Goal: Task Accomplishment & Management: Manage account settings

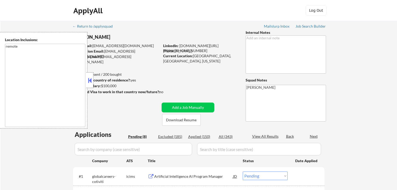
select select ""pending""
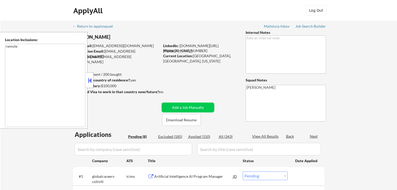
select select ""pending""
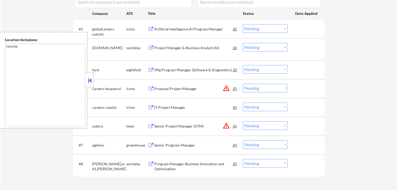
scroll to position [157, 0]
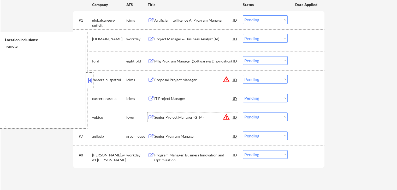
click at [189, 119] on div "Senior Project Manager (GTM)" at bounding box center [193, 117] width 79 height 5
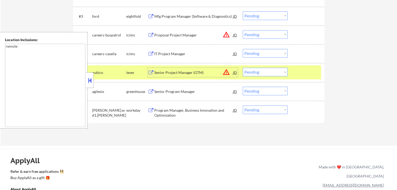
scroll to position [209, 0]
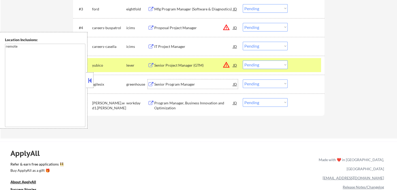
click at [162, 82] on div "Senior Program Manager" at bounding box center [193, 84] width 79 height 5
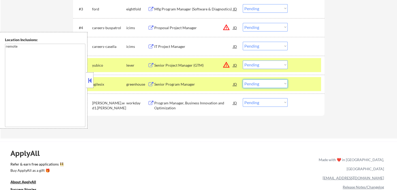
click at [263, 87] on select "Choose an option... Pending Applied Excluded (Questions) Excluded (Expired) Exc…" at bounding box center [265, 84] width 45 height 9
click at [243, 80] on select "Choose an option... Pending Applied Excluded (Questions) Excluded (Expired) Exc…" at bounding box center [265, 84] width 45 height 9
select select ""pending""
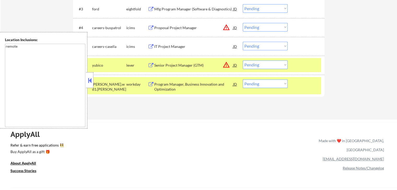
drag, startPoint x: 265, startPoint y: 65, endPoint x: 265, endPoint y: 69, distance: 3.9
click at [265, 65] on select "Choose an option... Pending Applied Excluded (Questions) Excluded (Expired) Exc…" at bounding box center [265, 65] width 45 height 9
click at [243, 61] on select "Choose an option... Pending Applied Excluded (Questions) Excluded (Expired) Exc…" at bounding box center [265, 65] width 45 height 9
select select ""pending""
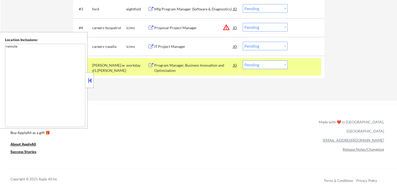
click at [175, 64] on div "Program Manager, Business Innovation and Optimization" at bounding box center [193, 68] width 79 height 10
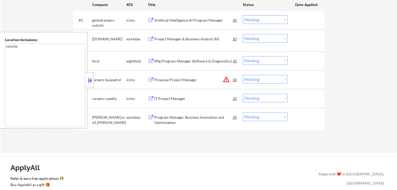
scroll to position [130, 0]
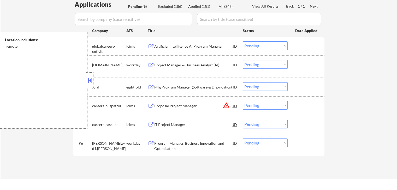
click at [160, 66] on div "Project Manager & Business Analyst (AI)" at bounding box center [193, 65] width 79 height 5
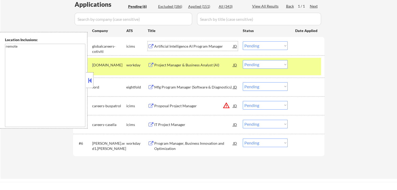
click at [173, 43] on div "Artificial Intelligence AI Program Manager" at bounding box center [193, 45] width 79 height 9
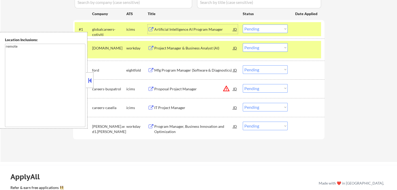
scroll to position [157, 0]
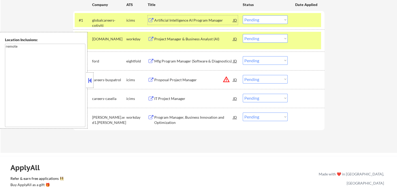
click at [261, 17] on select "Choose an option... Pending Applied Excluded (Questions) Excluded (Expired) Exc…" at bounding box center [265, 19] width 45 height 9
click at [243, 15] on select "Choose an option... Pending Applied Excluded (Questions) Excluded (Expired) Exc…" at bounding box center [265, 19] width 45 height 9
click at [331, 41] on div "← Return to /applysquad Mailslurp Inbox Job Search Builder [PERSON_NAME] User E…" at bounding box center [199, 8] width 396 height 289
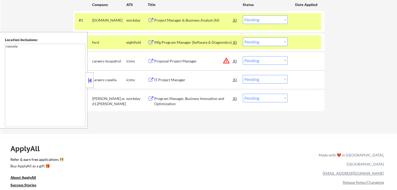
click at [270, 19] on select "Choose an option... Pending Applied Excluded (Questions) Excluded (Expired) Exc…" at bounding box center [265, 19] width 45 height 9
click at [243, 15] on select "Choose an option... Pending Applied Excluded (Questions) Excluded (Expired) Exc…" at bounding box center [265, 19] width 45 height 9
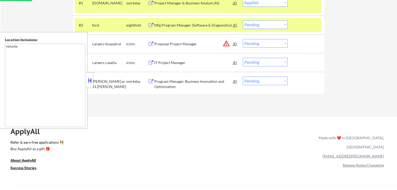
scroll to position [183, 0]
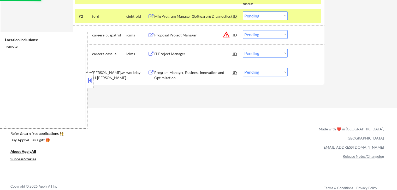
select select ""pending""
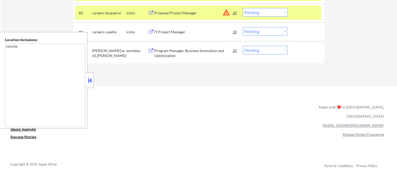
click at [258, 50] on select "Choose an option... Pending Applied Excluded (Questions) Excluded (Expired) Exc…" at bounding box center [265, 50] width 45 height 9
select select ""applied""
click at [243, 46] on select "Choose an option... Pending Applied Excluded (Questions) Excluded (Expired) Exc…" at bounding box center [265, 50] width 45 height 9
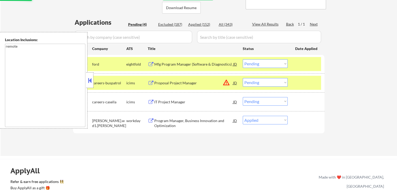
scroll to position [104, 0]
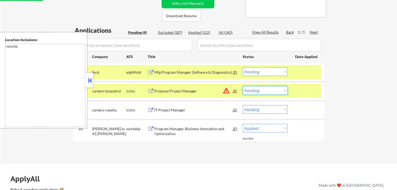
click at [258, 90] on select "Choose an option... Pending Applied Excluded (Questions) Excluded (Expired) Exc…" at bounding box center [265, 90] width 45 height 9
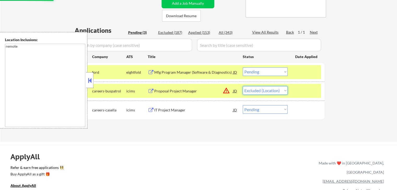
click at [243, 86] on select "Choose an option... Pending Applied Excluded (Questions) Excluded (Expired) Exc…" at bounding box center [265, 90] width 45 height 9
click at [360, 89] on div "← Return to /applysquad Mailslurp Inbox Job Search Builder [PERSON_NAME] User E…" at bounding box center [199, 29] width 396 height 226
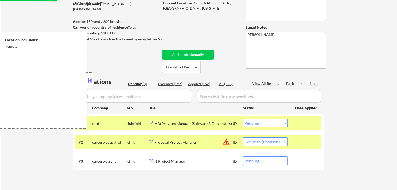
scroll to position [52, 0]
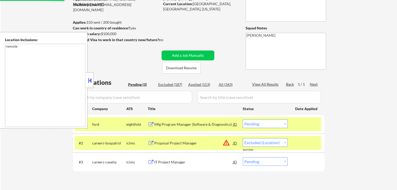
select select ""pending""
